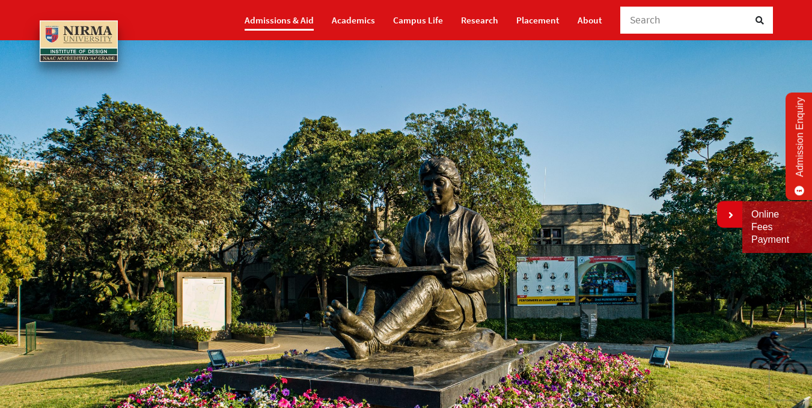
click at [304, 16] on link "Admissions & Aid" at bounding box center [279, 20] width 69 height 21
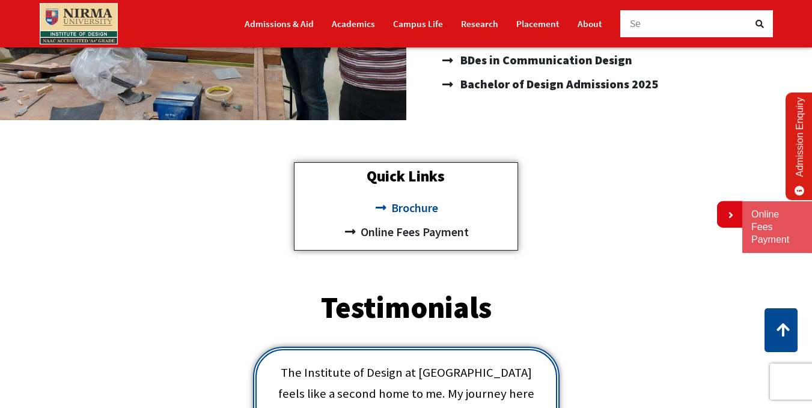
scroll to position [361, 0]
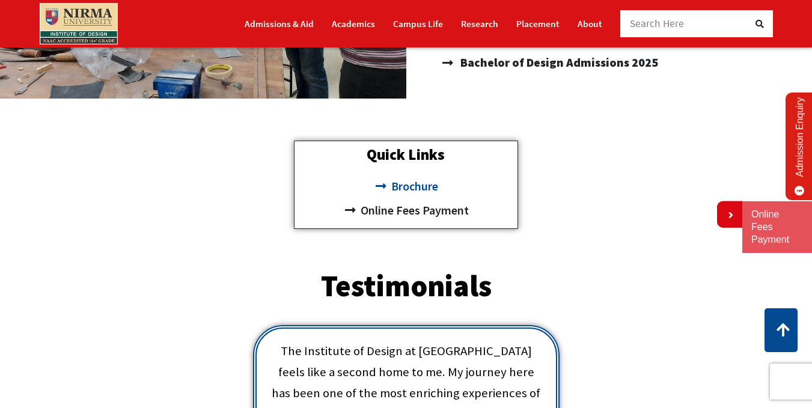
click at [429, 189] on span "Brochure" at bounding box center [413, 186] width 50 height 24
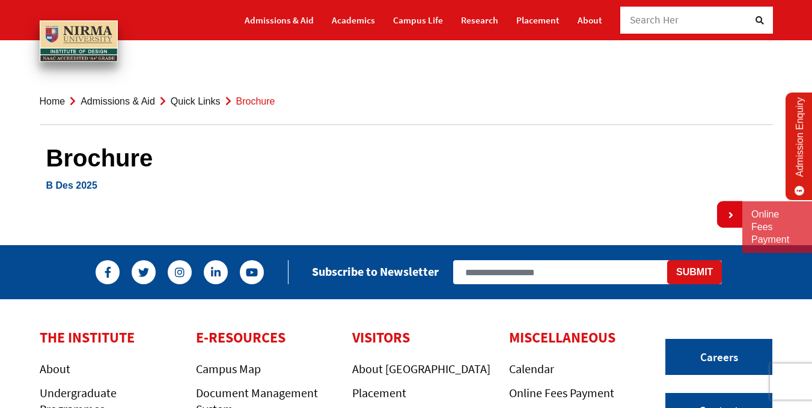
click at [88, 182] on link "B Des 2025" at bounding box center [71, 185] width 51 height 10
